Goal: Task Accomplishment & Management: Manage account settings

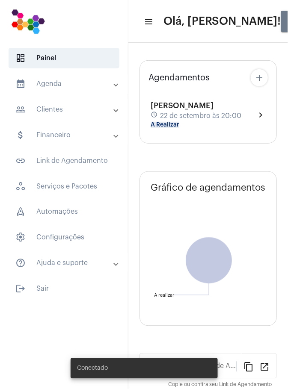
type input "[URL][DOMAIN_NAME]"
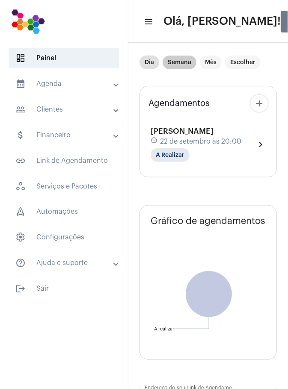
click at [182, 61] on mat-chip "Semana" at bounding box center [179, 63] width 34 height 14
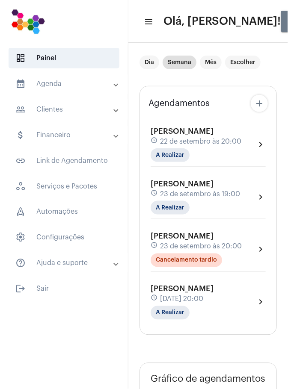
click at [203, 300] on span "[DATE] 20:00" at bounding box center [181, 299] width 43 height 8
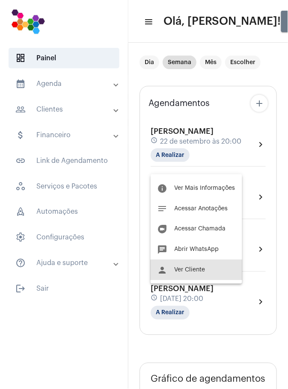
click at [204, 272] on span "Ver Cliente" at bounding box center [189, 270] width 31 height 6
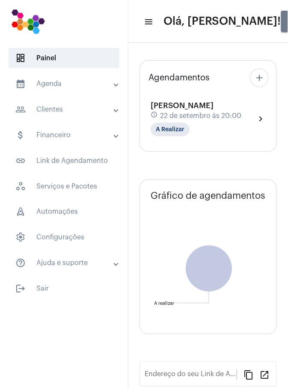
type input "[URL][DOMAIN_NAME]"
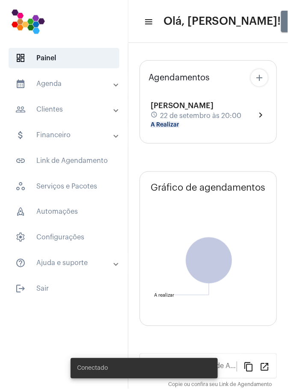
type input "[URL][DOMAIN_NAME]"
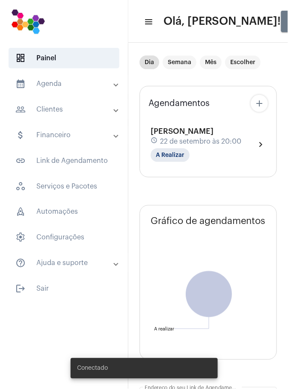
click at [65, 83] on mat-panel-title "calendar_month_outlined Agenda" at bounding box center [64, 84] width 99 height 10
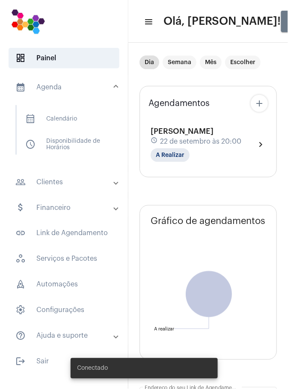
click at [80, 119] on span "calendar_month_outlined Calendário" at bounding box center [63, 119] width 90 height 21
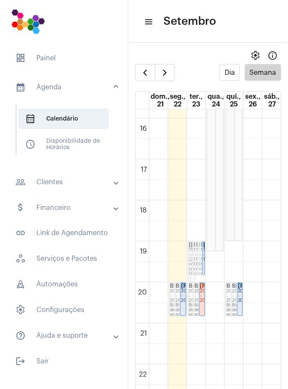
scroll to position [652, 0]
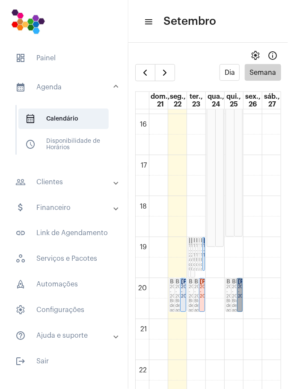
click at [239, 283] on link "[PERSON_NAME] 20:00 - 20:50" at bounding box center [240, 295] width 6 height 34
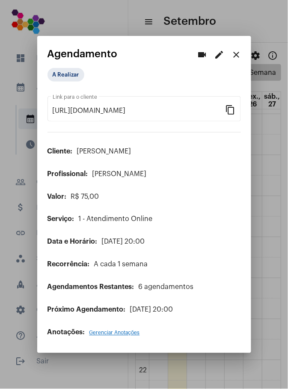
click at [222, 52] on mat-icon "edit" at bounding box center [219, 55] width 10 height 10
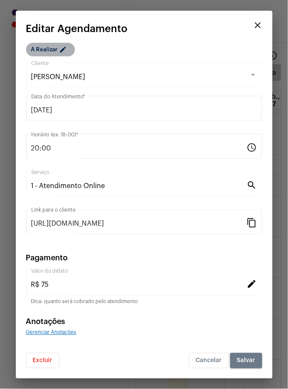
click at [66, 51] on mat-icon "edit" at bounding box center [64, 51] width 10 height 10
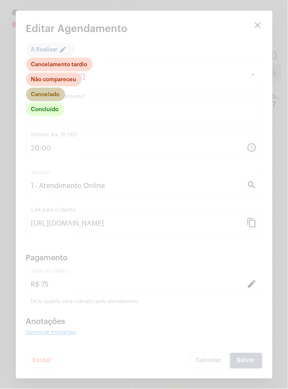
click at [58, 93] on mat-chip "Cancelado" at bounding box center [45, 95] width 39 height 14
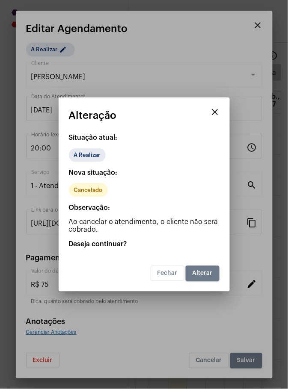
click at [214, 273] on button "Alterar" at bounding box center [203, 273] width 34 height 15
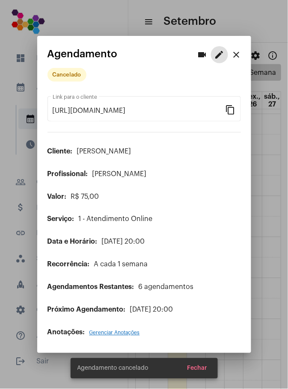
click at [241, 50] on mat-icon "close" at bounding box center [236, 55] width 10 height 10
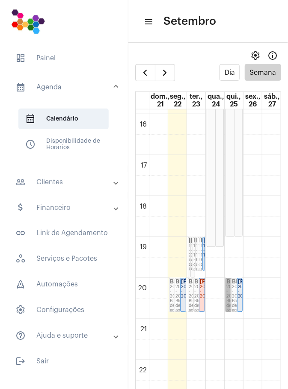
click at [230, 291] on link "Bloqueio 20:00 - 20:50 Bloqueio de agenda" at bounding box center [231, 295] width 12 height 34
click at [232, 291] on link "Bloqueio 20:00 - 20:50 Bloqueio de agenda" at bounding box center [237, 295] width 12 height 34
click at [235, 292] on link "Bloqueio 20:00 - 20:50 Bloqueio de agenda" at bounding box center [237, 295] width 12 height 34
click at [236, 293] on link "Bloqueio 20:00 - 20:50 Bloqueio de agenda" at bounding box center [237, 295] width 12 height 34
click at [234, 75] on button "Dia" at bounding box center [229, 72] width 20 height 17
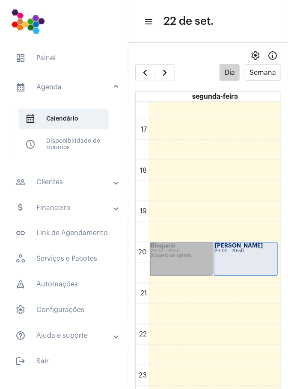
click at [261, 211] on td at bounding box center [215, 211] width 132 height 21
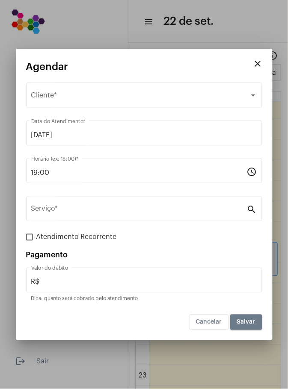
click at [215, 324] on span "Cancelar" at bounding box center [209, 322] width 26 height 6
click at [215, 320] on span "Cancelar" at bounding box center [209, 322] width 26 height 6
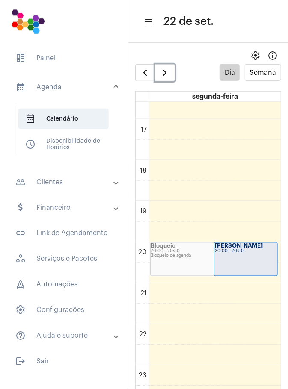
click at [167, 71] on span "button" at bounding box center [164, 73] width 10 height 10
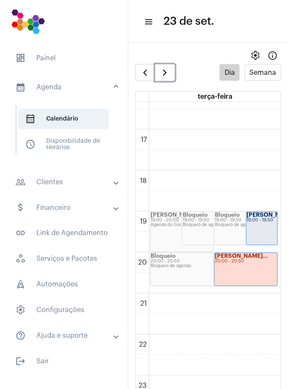
scroll to position [673, 0]
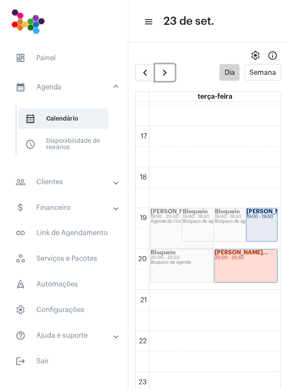
click at [168, 76] on span "button" at bounding box center [164, 73] width 10 height 10
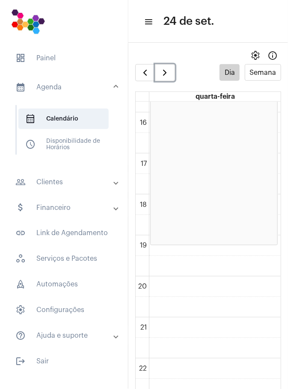
scroll to position [680, 0]
click at [166, 75] on span "button" at bounding box center [164, 73] width 10 height 10
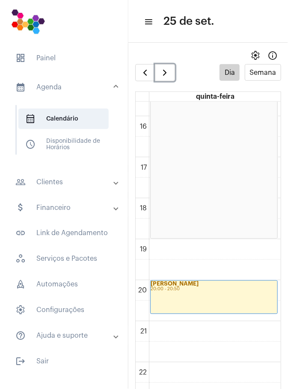
scroll to position [680, 0]
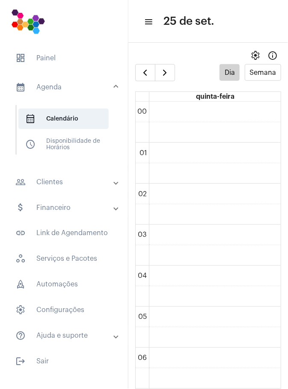
click at [86, 172] on mat-expansion-panel-header "people_outline Clientes" at bounding box center [66, 182] width 123 height 21
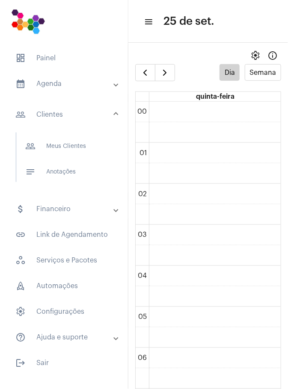
click at [84, 181] on span "notes Anotações" at bounding box center [63, 172] width 90 height 21
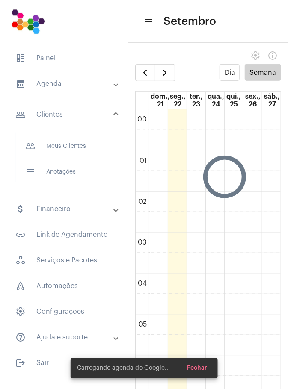
scroll to position [246, 0]
